Goal: Task Accomplishment & Management: Manage account settings

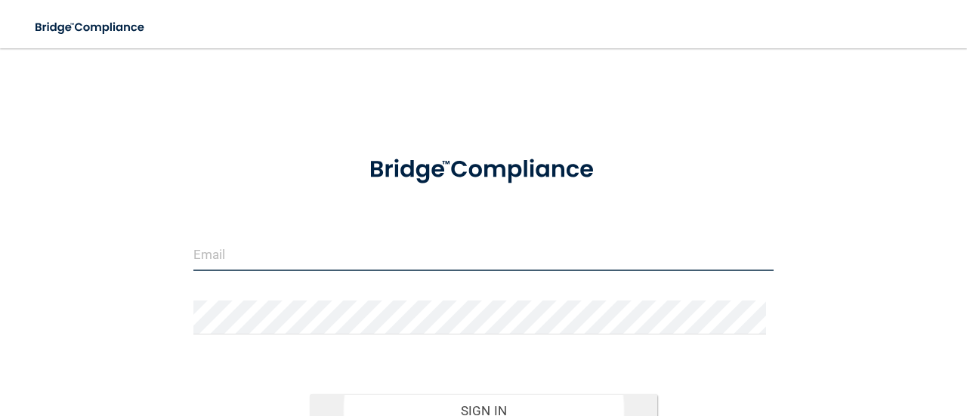
type input "[EMAIL_ADDRESS][DOMAIN_NAME]"
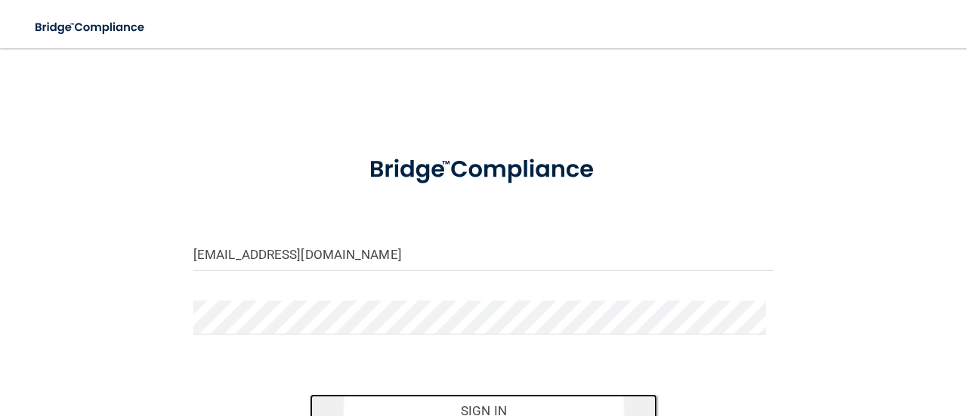
click at [479, 405] on button "Sign In" at bounding box center [484, 410] width 348 height 33
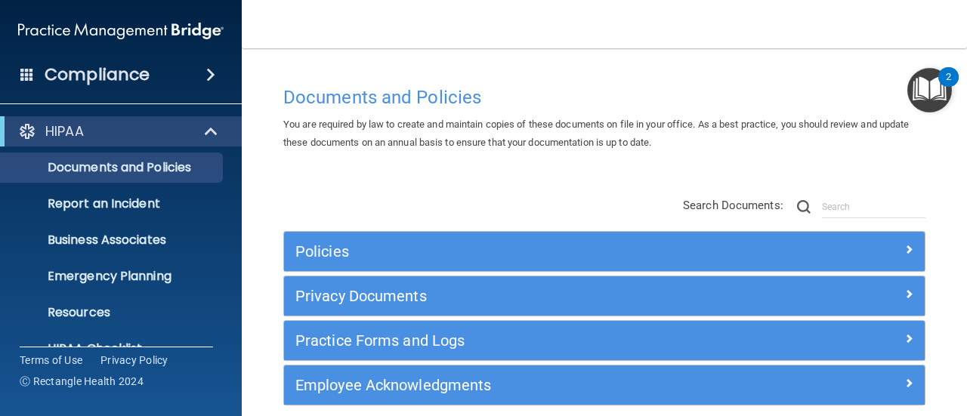
click at [215, 76] on span at bounding box center [210, 75] width 9 height 18
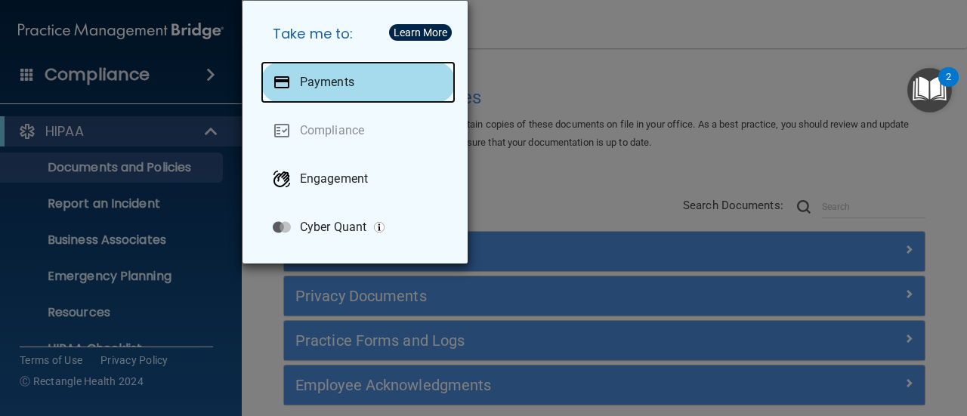
click at [337, 79] on p "Payments" at bounding box center [327, 82] width 54 height 15
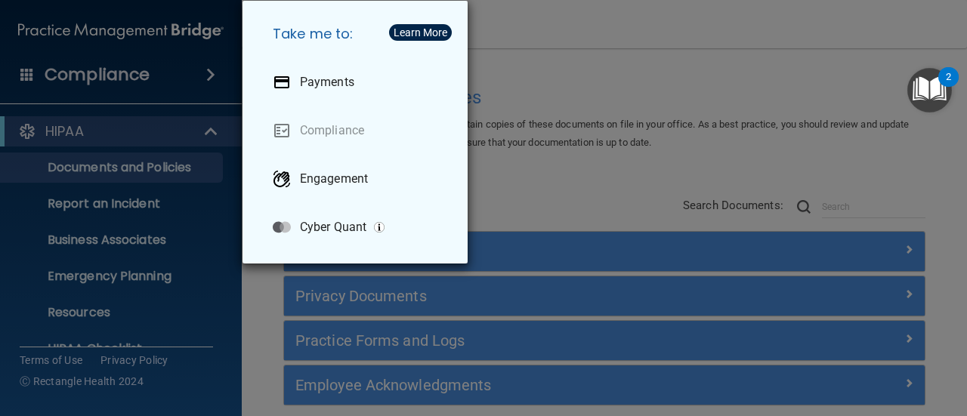
click at [77, 79] on div "Take me to: Payments Compliance Engagement Cyber Quant" at bounding box center [483, 208] width 967 height 416
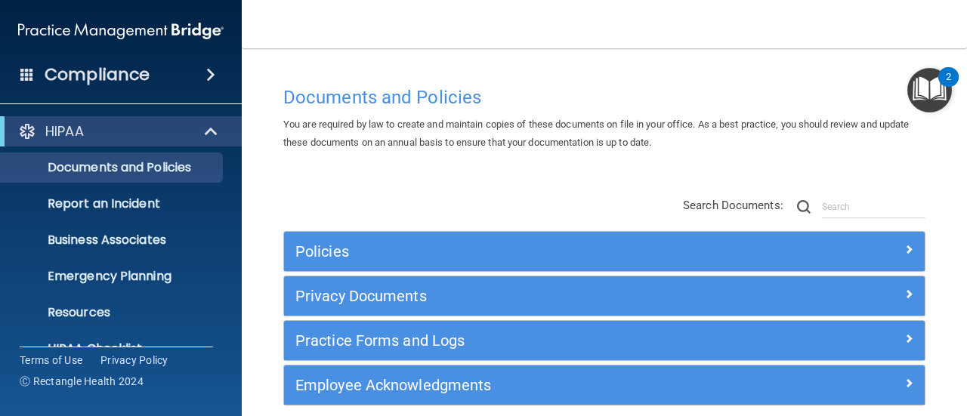
click at [140, 33] on img at bounding box center [120, 31] width 205 height 30
click at [134, 70] on h4 "Compliance" at bounding box center [97, 74] width 105 height 21
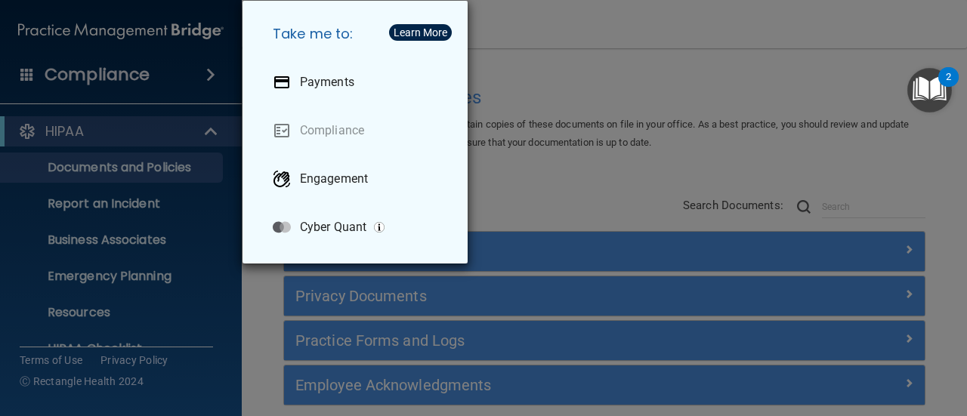
click at [134, 70] on div "Take me to: Payments Compliance Engagement Cyber Quant" at bounding box center [483, 208] width 967 height 416
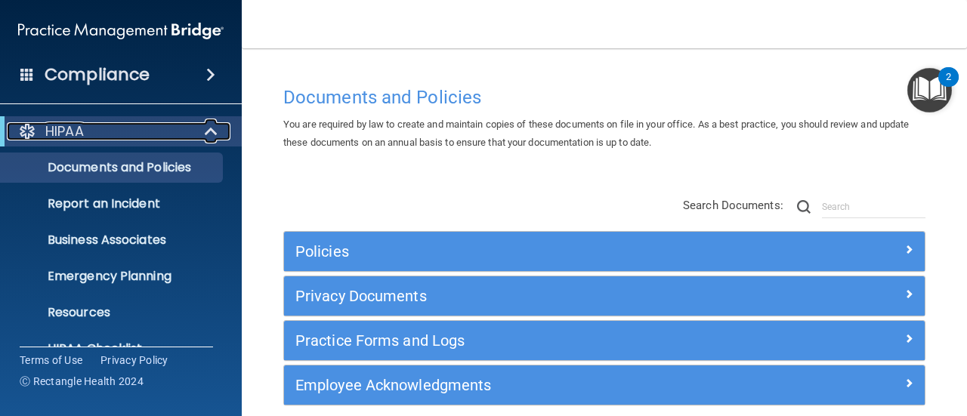
click at [208, 128] on span at bounding box center [212, 131] width 13 height 18
